Goal: Task Accomplishment & Management: Manage account settings

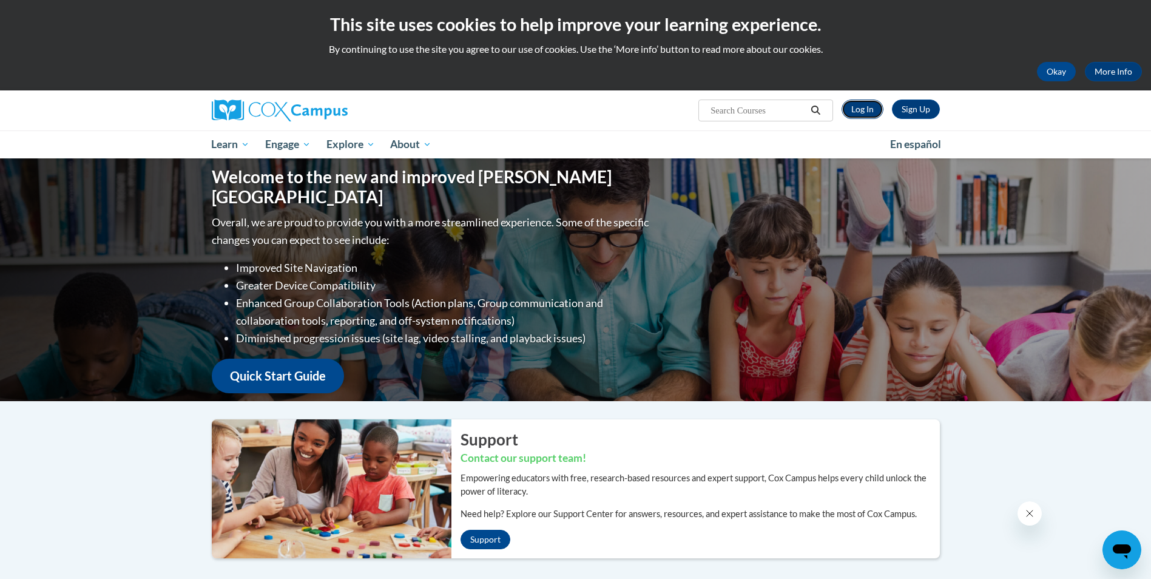
click at [863, 113] on link "Log In" at bounding box center [862, 108] width 42 height 19
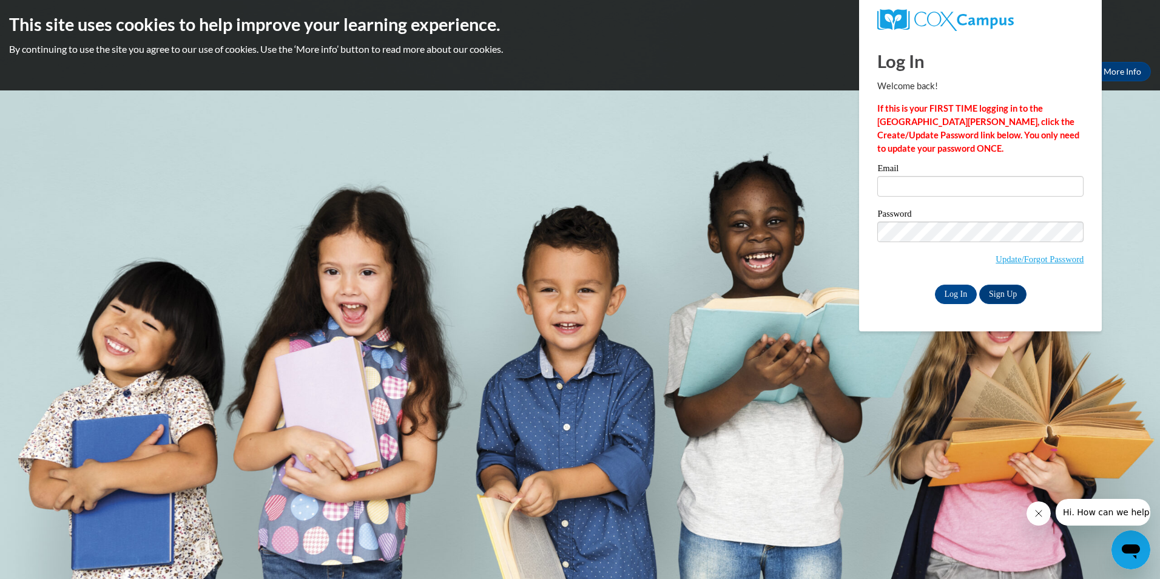
type input "lybalyba1011@gmail.com"
drag, startPoint x: 994, startPoint y: 190, endPoint x: 846, endPoint y: 189, distance: 147.4
click at [846, 189] on body "This site uses cookies to help improve your learning experience. By continuing …" at bounding box center [580, 289] width 1160 height 579
type input "maryna.miller@yahoo.com"
click at [940, 285] on input "Log In" at bounding box center [956, 294] width 42 height 19
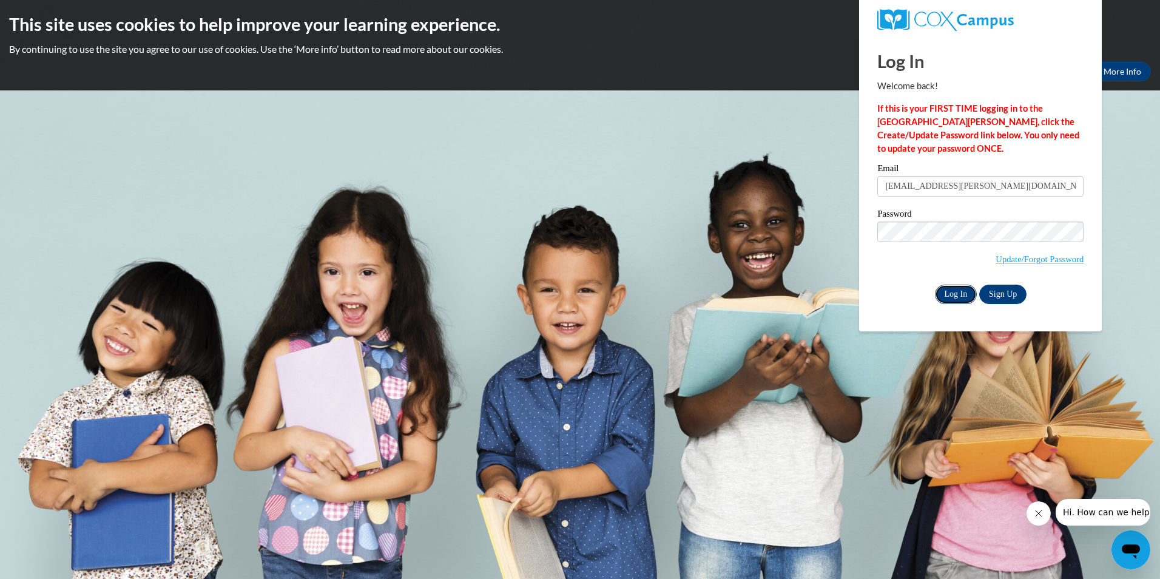
click at [946, 293] on input "Log In" at bounding box center [956, 294] width 42 height 19
click at [941, 296] on input "Log In" at bounding box center [956, 294] width 42 height 19
click at [943, 294] on input "Log In" at bounding box center [956, 294] width 42 height 19
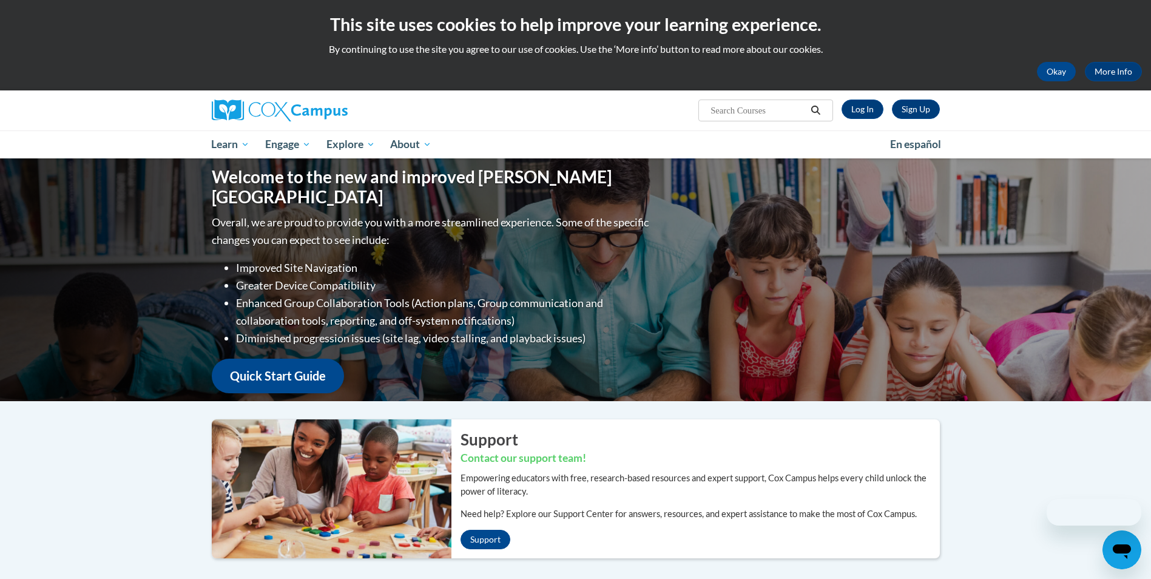
drag, startPoint x: 0, startPoint y: 0, endPoint x: 489, endPoint y: 82, distance: 495.7
click at [476, 78] on div "Okay More Info" at bounding box center [575, 71] width 1133 height 19
click at [861, 112] on link "Log In" at bounding box center [862, 108] width 42 height 19
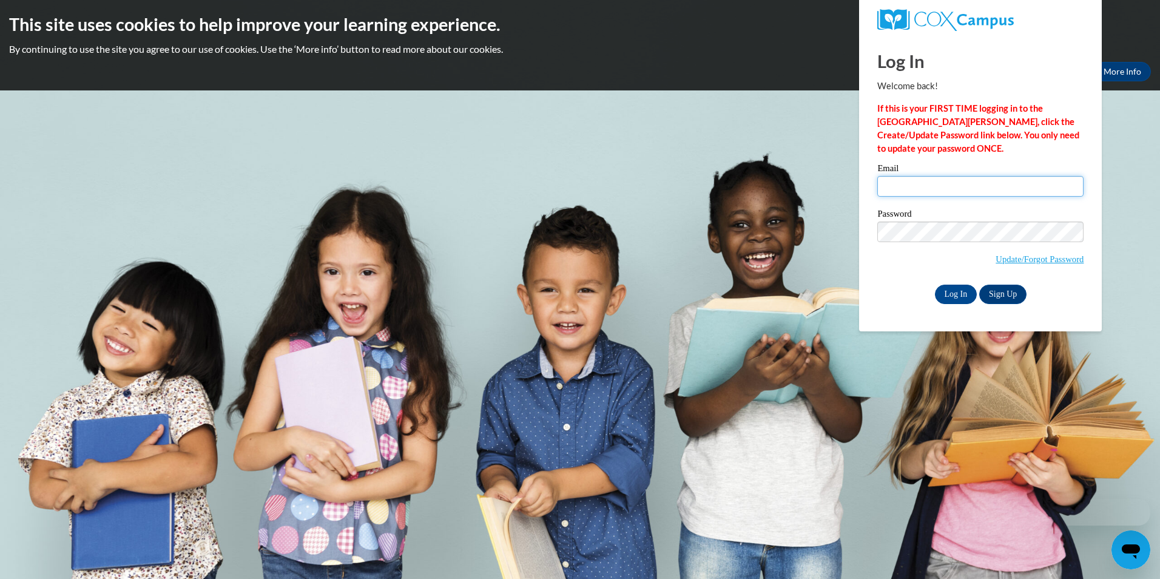
type input "maryna.miller@yahoo.com"
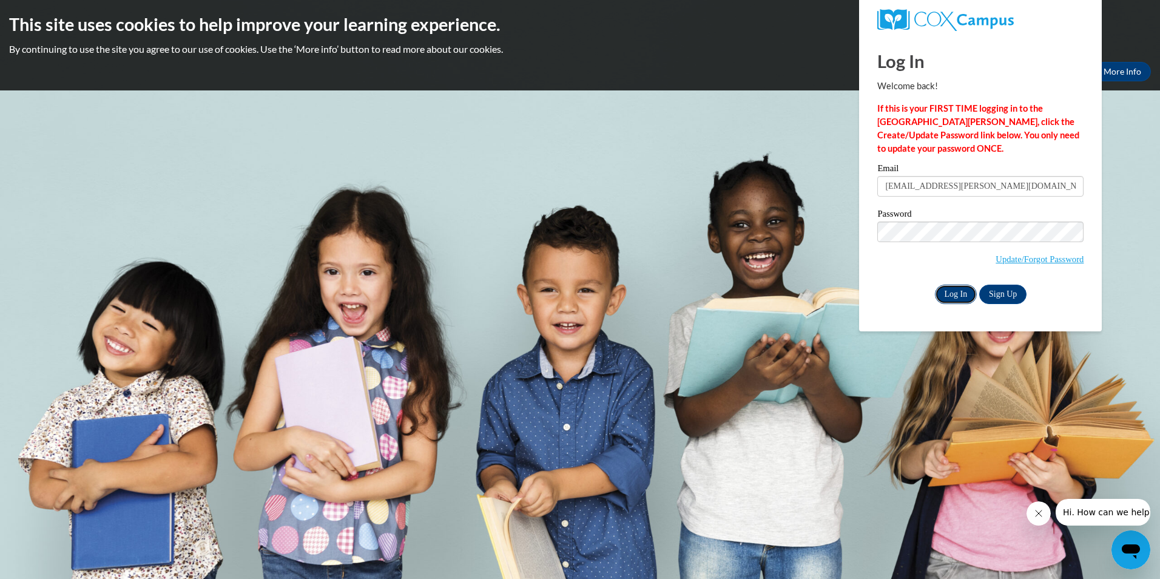
click at [953, 289] on input "Log In" at bounding box center [956, 294] width 42 height 19
click at [951, 295] on input "Log In" at bounding box center [956, 294] width 42 height 19
drag, startPoint x: 1035, startPoint y: 513, endPoint x: 2013, endPoint y: 1002, distance: 1093.8
click at [1035, 513] on icon "Close message from company" at bounding box center [1038, 513] width 10 height 10
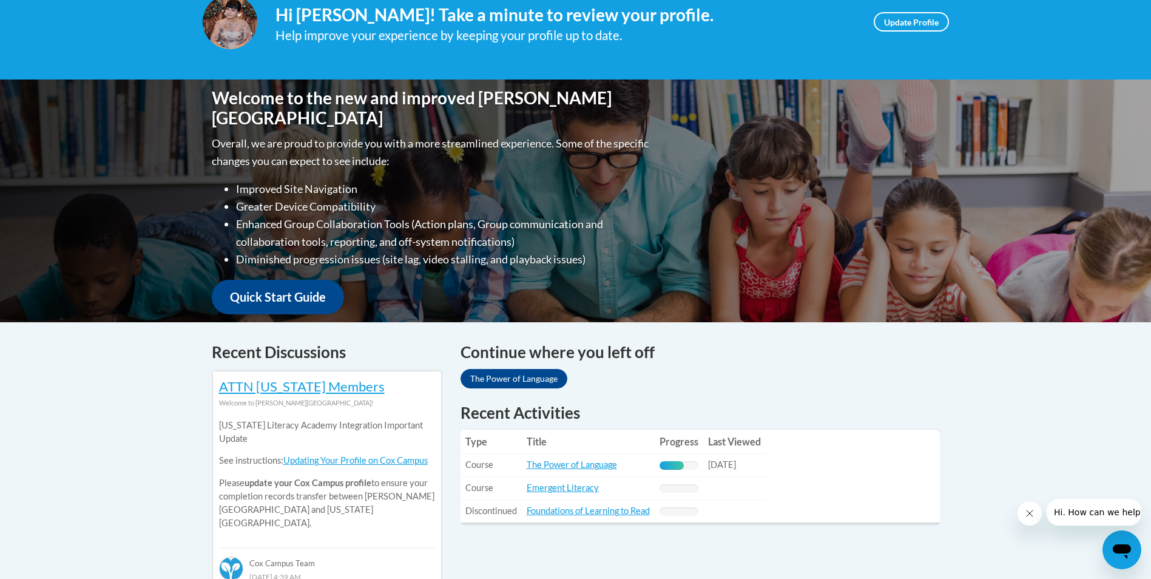
scroll to position [243, 0]
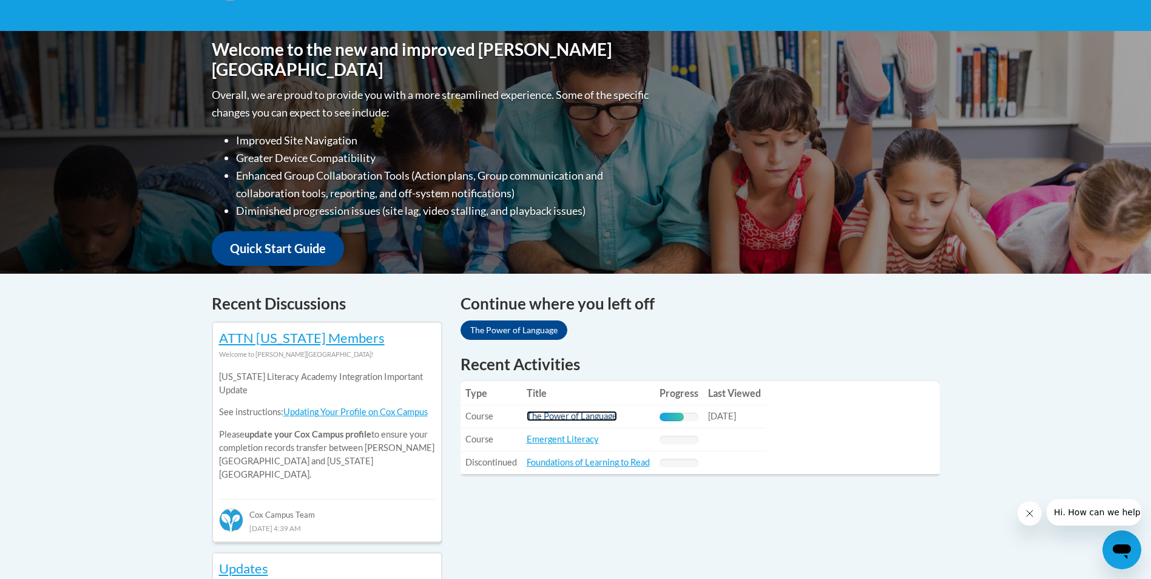
click at [554, 417] on link "The Power of Language" at bounding box center [572, 416] width 90 height 10
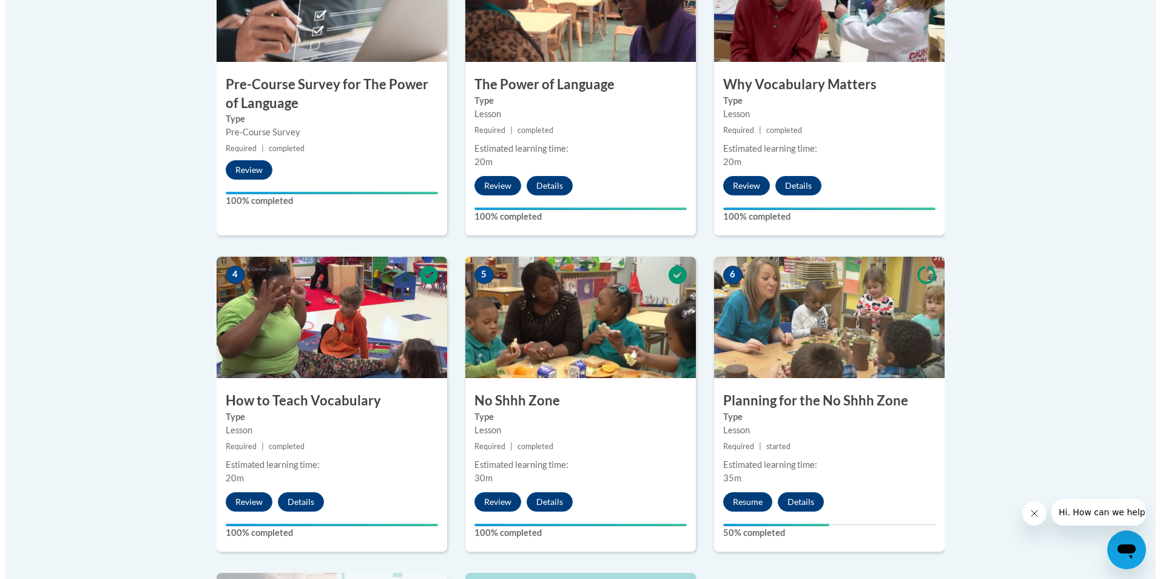
scroll to position [667, 0]
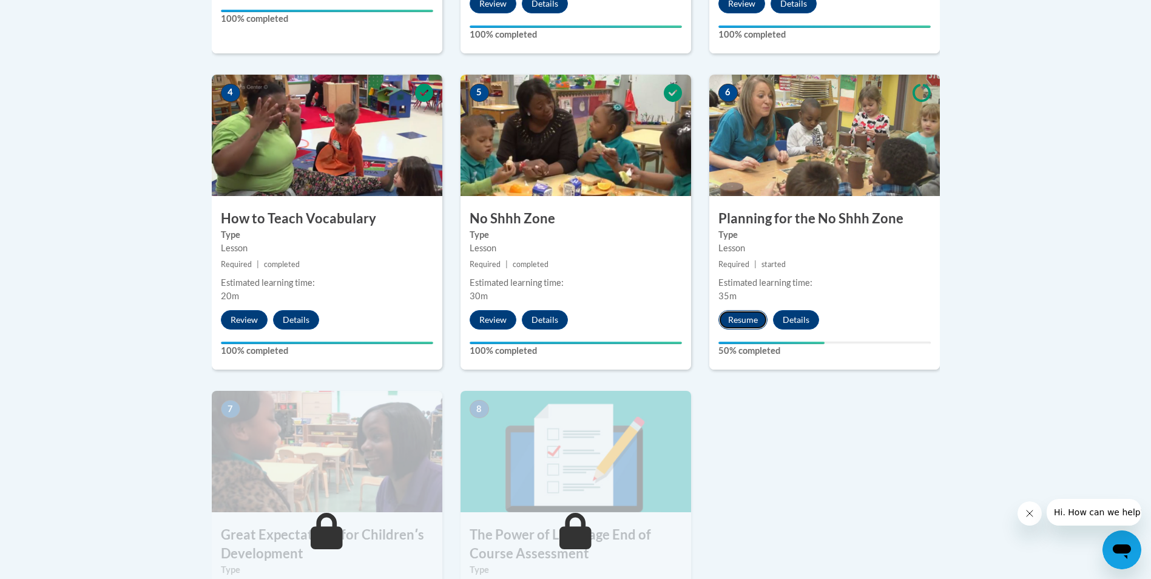
click at [738, 319] on button "Resume" at bounding box center [742, 319] width 49 height 19
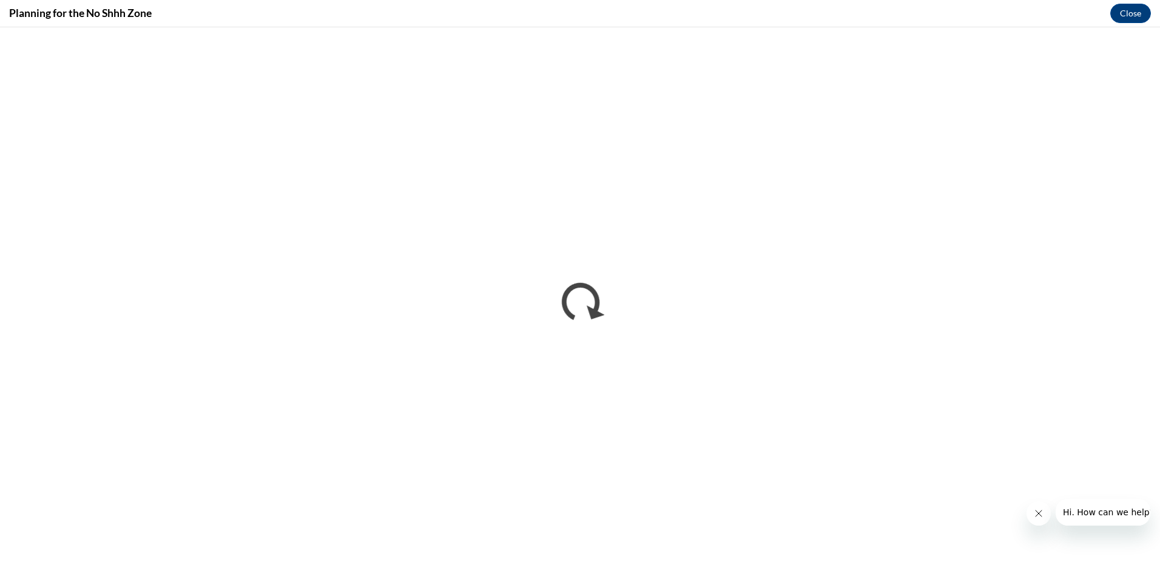
scroll to position [0, 0]
